Goal: Task Accomplishment & Management: Manage account settings

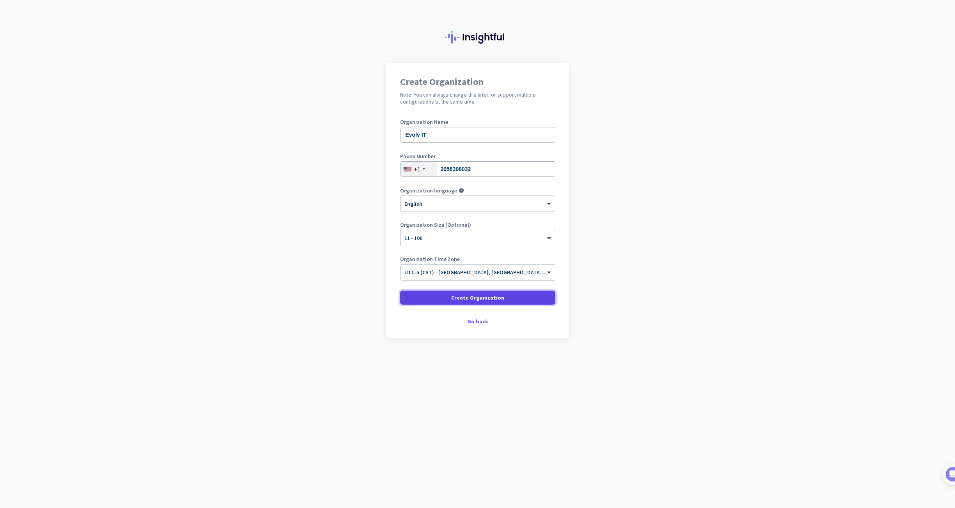
click at [477, 298] on span "Create Organization" at bounding box center [477, 298] width 53 height 8
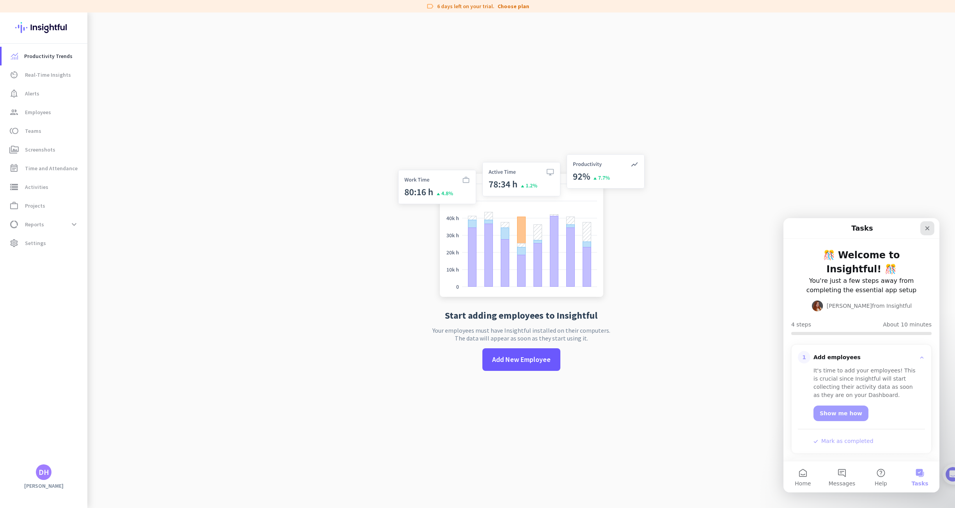
click at [930, 228] on div "Close" at bounding box center [927, 228] width 14 height 14
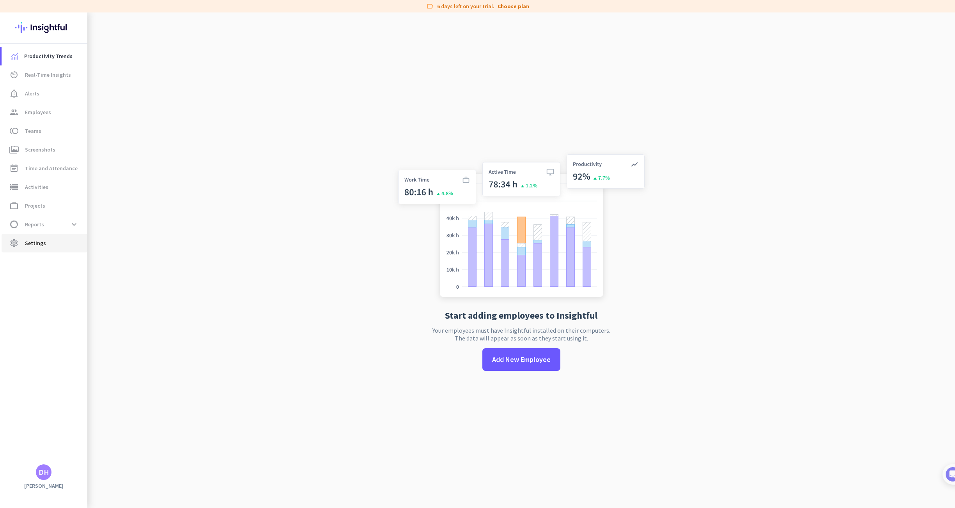
click at [32, 242] on span "Settings" at bounding box center [35, 243] width 21 height 9
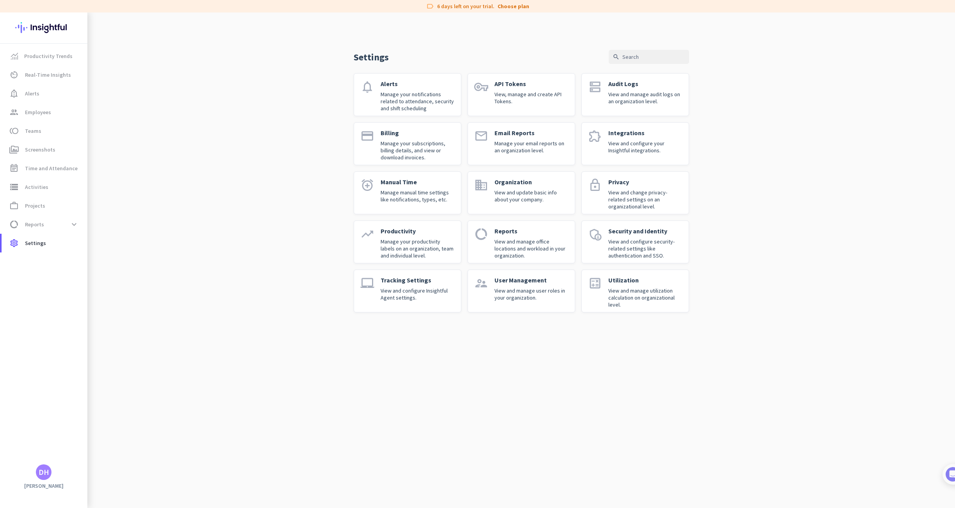
click at [830, 28] on div "Settings search notifications Alerts Manage your notifications related to atten…" at bounding box center [520, 168] width 867 height 313
click at [46, 58] on span "Productivity Trends" at bounding box center [48, 55] width 48 height 9
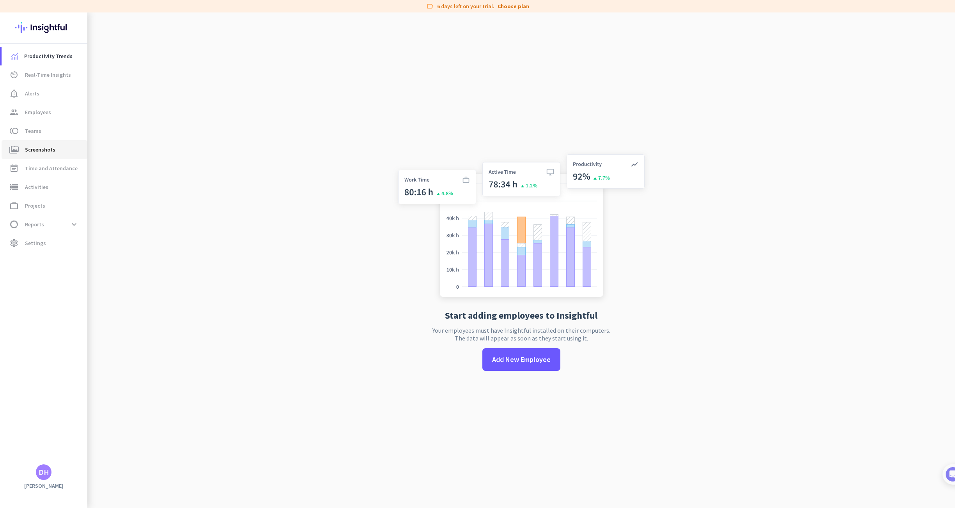
click at [52, 149] on span "Screenshots" at bounding box center [40, 149] width 30 height 9
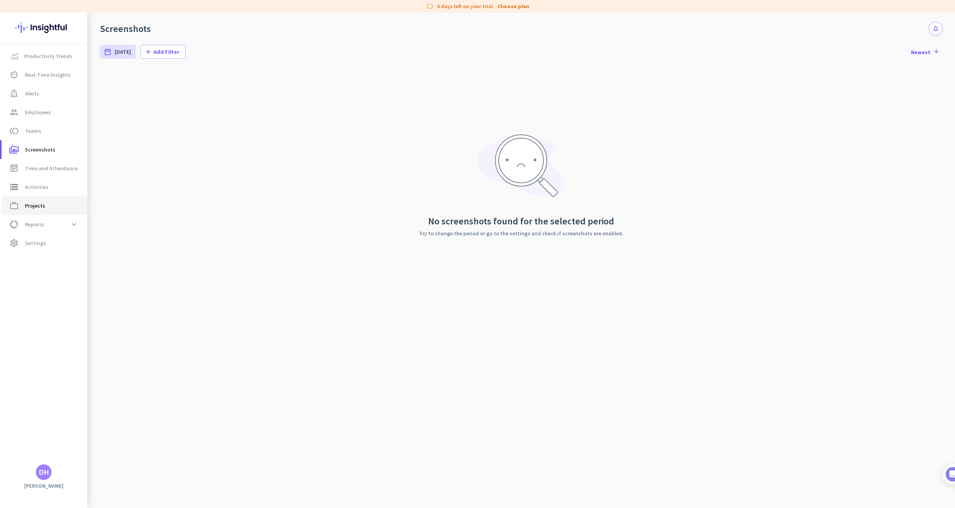
click at [34, 202] on span "Projects" at bounding box center [35, 205] width 20 height 9
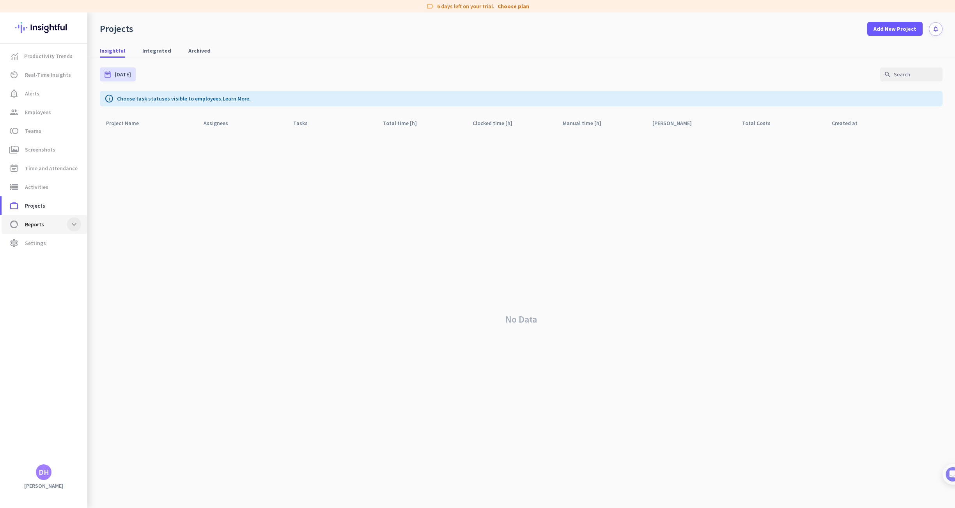
click at [68, 221] on span at bounding box center [74, 225] width 14 height 14
click at [69, 219] on span at bounding box center [74, 225] width 14 height 14
click at [50, 479] on app-letter-avatar "DH" at bounding box center [44, 473] width 16 height 16
click at [80, 444] on span "Help" at bounding box center [85, 443] width 47 height 7
click at [39, 110] on span "Employees" at bounding box center [38, 112] width 26 height 9
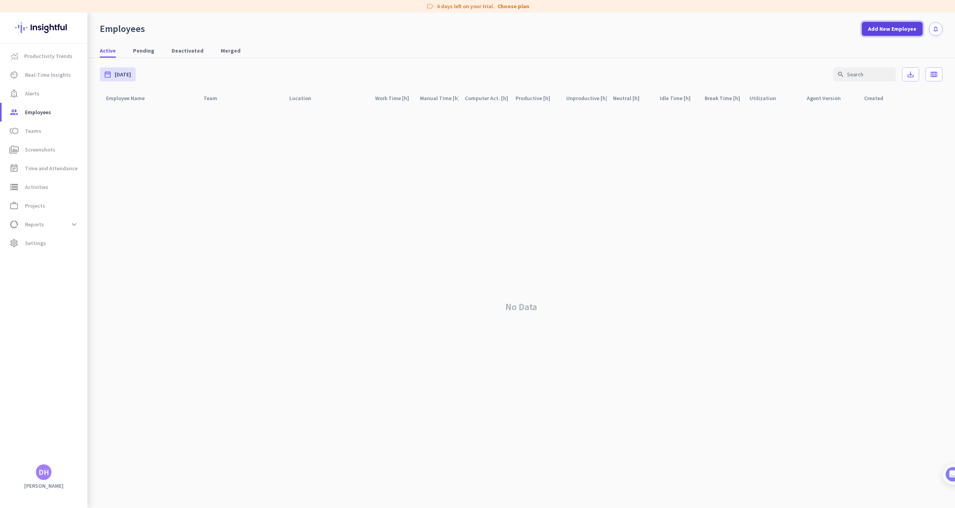
click at [883, 28] on span "Add New Employee" at bounding box center [892, 29] width 48 height 8
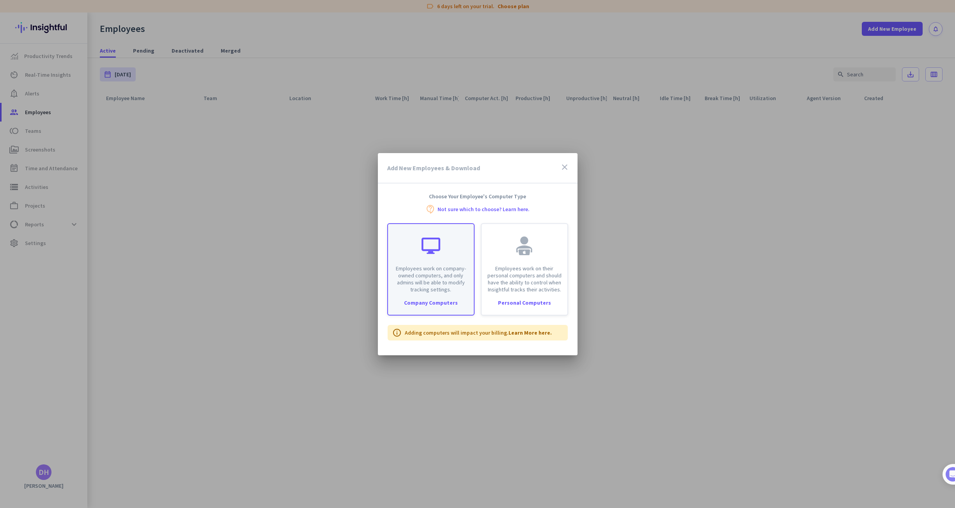
click at [430, 265] on p "Employees work on company-owned computers, and only admins will be able to modi…" at bounding box center [431, 279] width 76 height 28
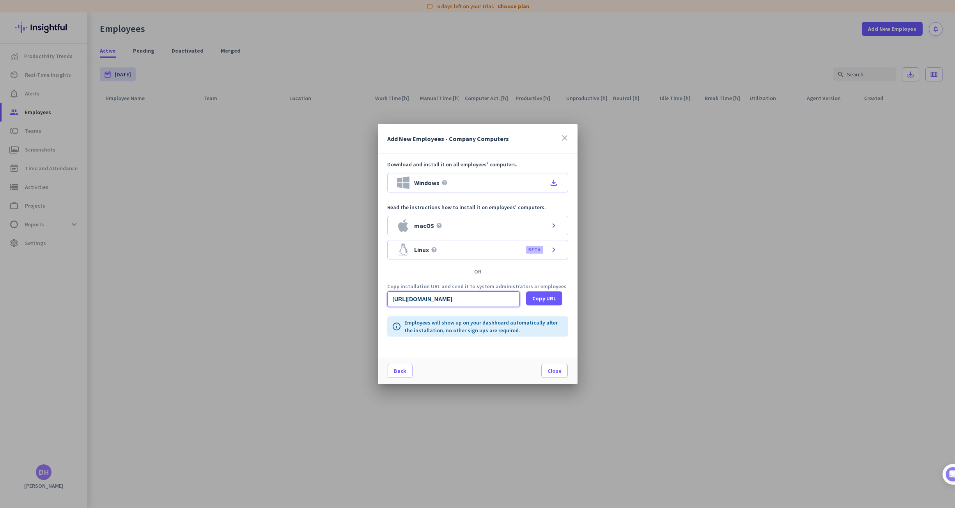
scroll to position [0, 784]
drag, startPoint x: 436, startPoint y: 298, endPoint x: 672, endPoint y: 292, distance: 236.7
click at [669, 297] on div "Add New Employees - Company Computers close Download and install it on all empl…" at bounding box center [477, 254] width 955 height 508
click at [531, 164] on p "Download and install it on all employees' computers." at bounding box center [477, 165] width 181 height 8
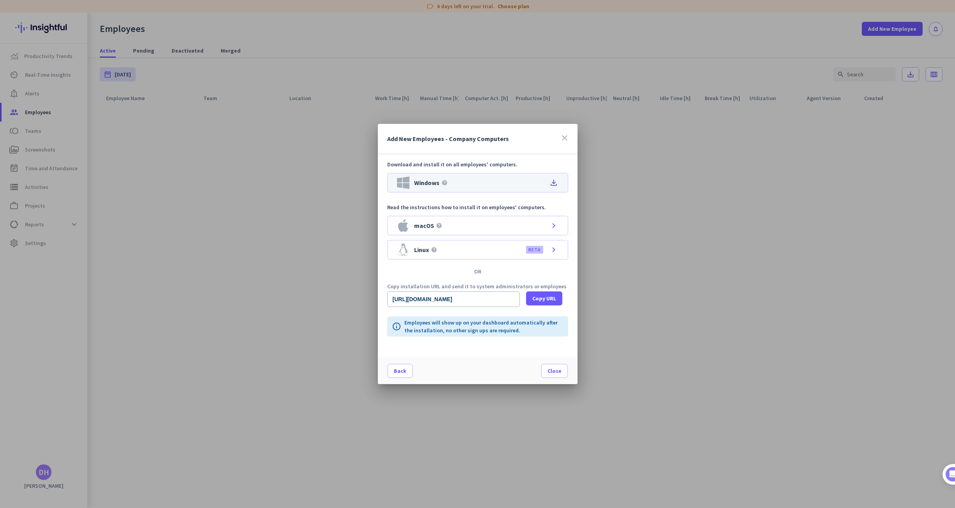
click at [554, 183] on icon "file_download" at bounding box center [553, 182] width 9 height 9
click at [566, 136] on icon "close" at bounding box center [564, 137] width 9 height 9
